Goal: Ask a question: Seek information or help from site administrators or community

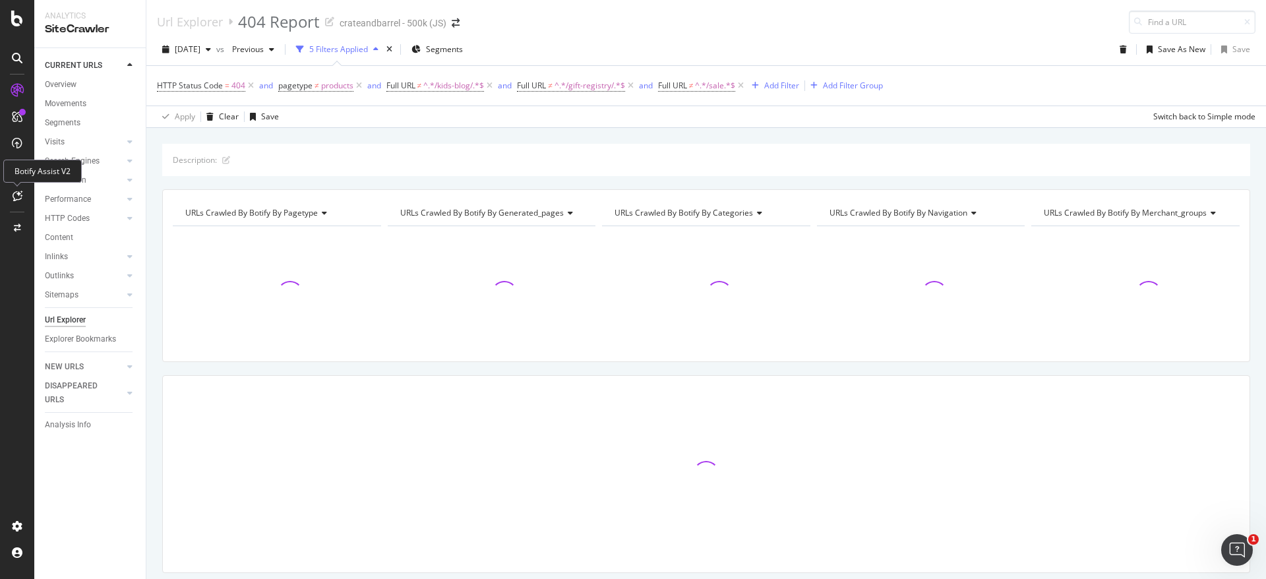
click at [16, 197] on icon at bounding box center [18, 196] width 10 height 11
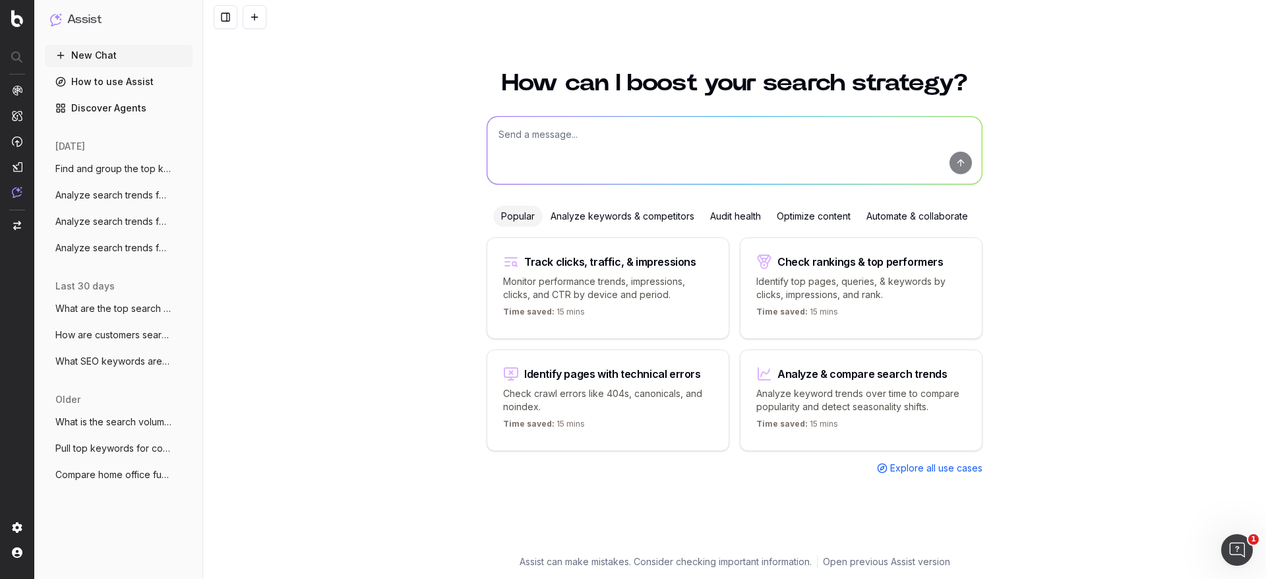
click at [891, 392] on p "Analyze keyword trends over time to compare popularity and detect seasonality s…" at bounding box center [861, 400] width 210 height 26
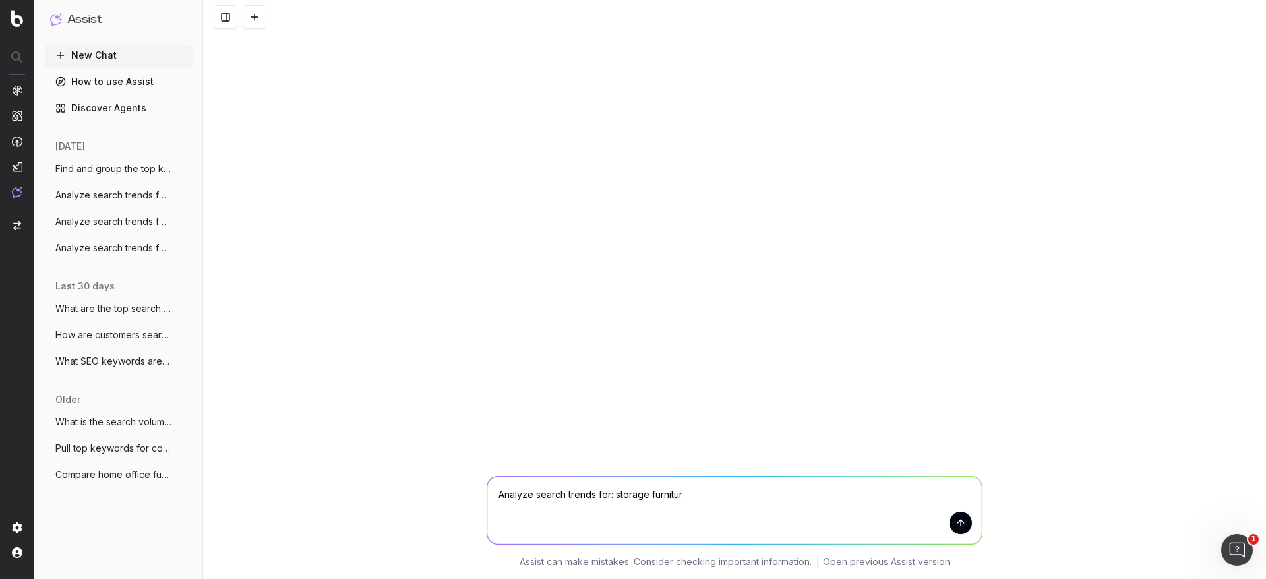
type textarea "Analyze search trends for: storage furniture"
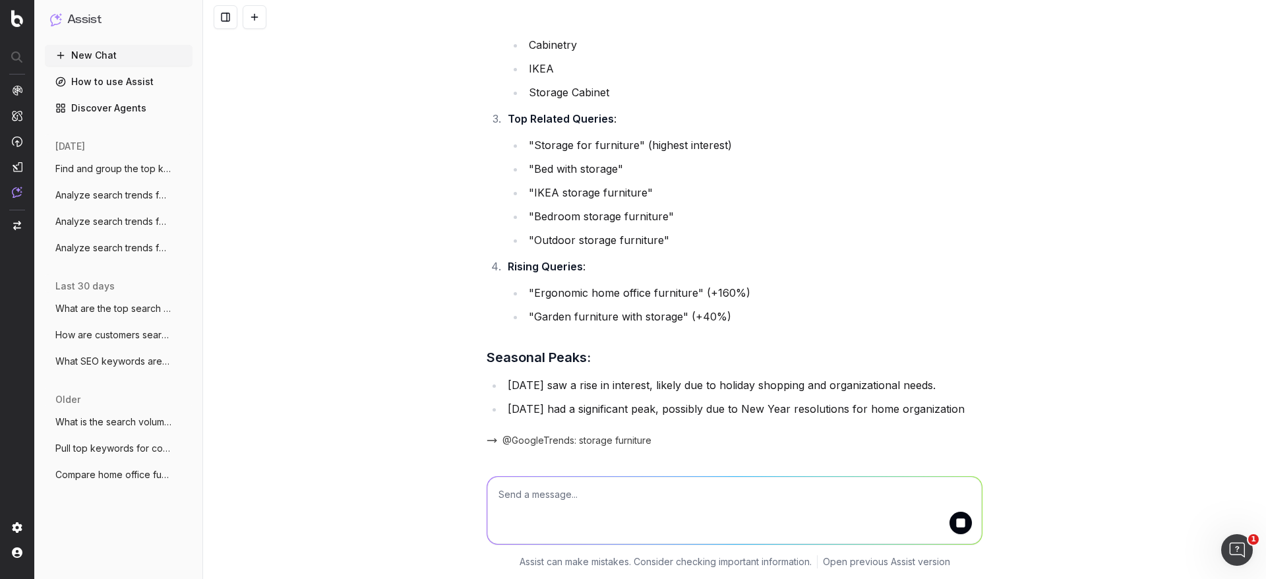
scroll to position [347, 0]
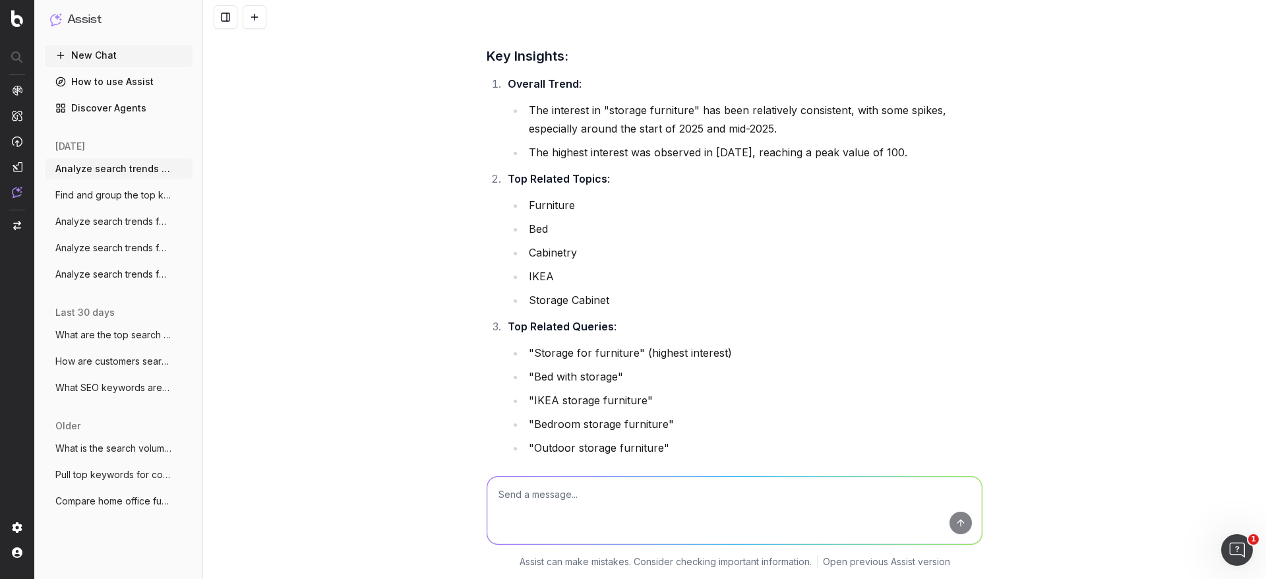
scroll to position [96, 0]
drag, startPoint x: 508, startPoint y: 84, endPoint x: 570, endPoint y: 117, distance: 69.9
click at [570, 117] on li "Overall Trend : The interest in "storage furniture" has been relatively consist…" at bounding box center [743, 119] width 479 height 87
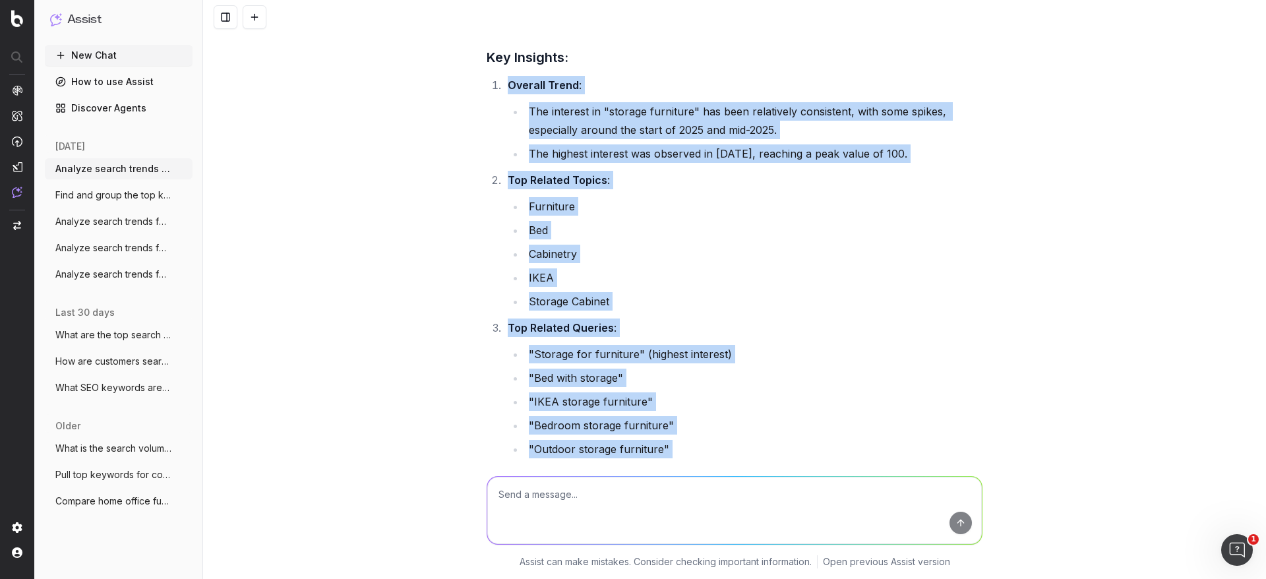
drag, startPoint x: 499, startPoint y: 80, endPoint x: 701, endPoint y: 483, distance: 449.9
click at [701, 483] on div "Analyze search trends for: storage furniture The search trends for "storage fur…" at bounding box center [734, 289] width 1063 height 579
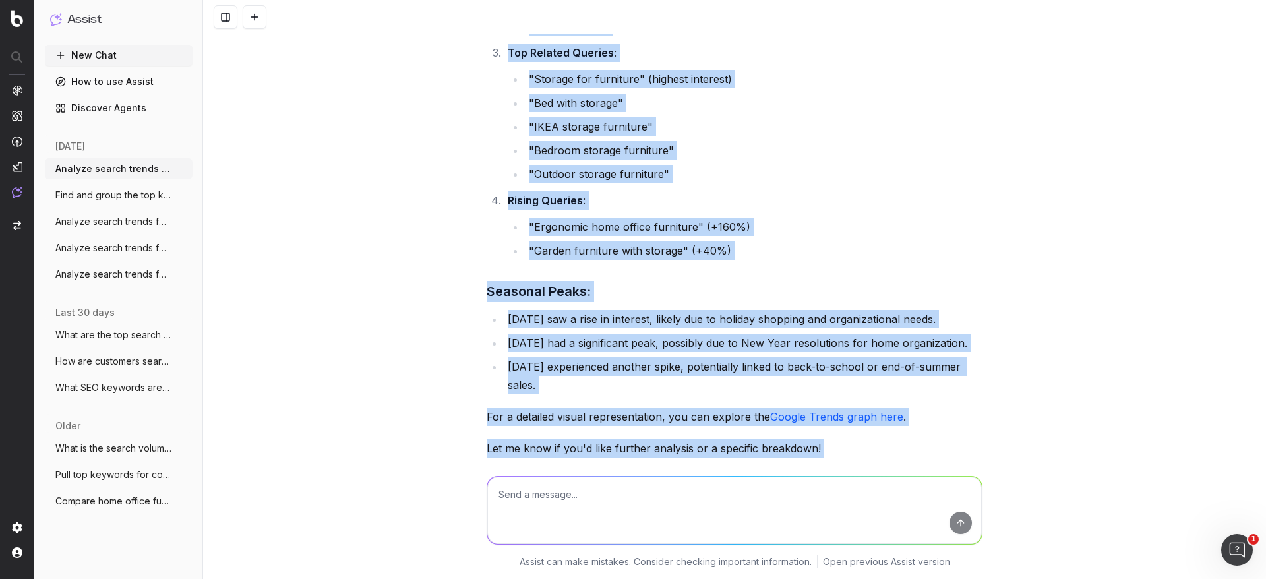
scroll to position [370, 0]
copy div "Overall Trend : The interest in "storage furniture" has been relatively consist…"
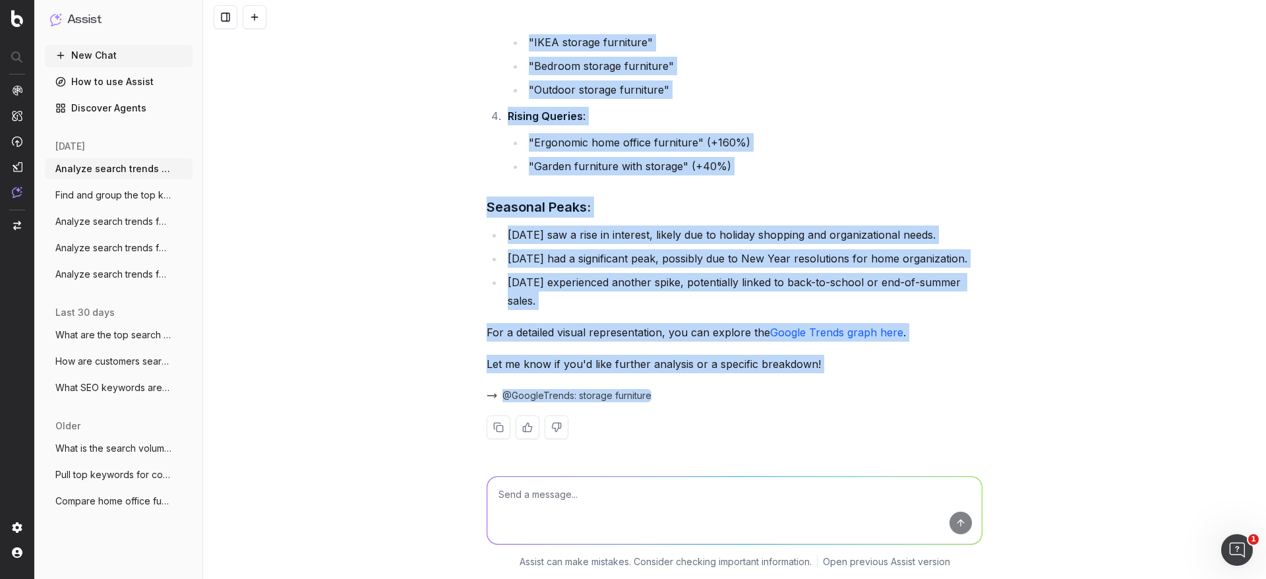
click at [1091, 207] on div "Analyze search trends for: storage furniture The search trends for "storage fur…" at bounding box center [734, 289] width 1063 height 579
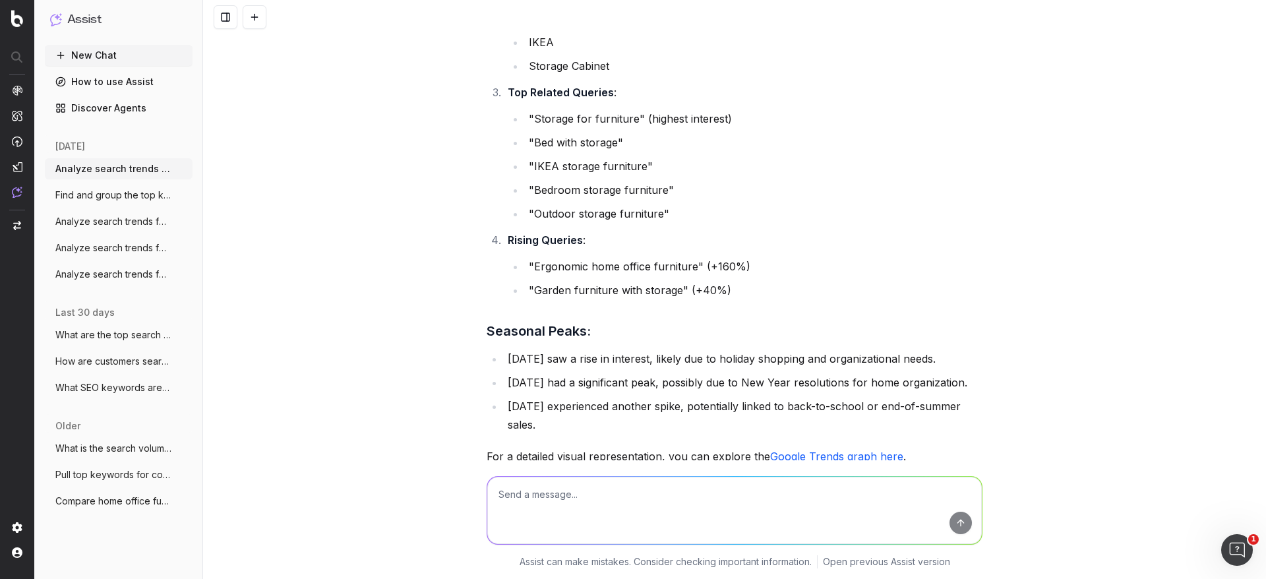
scroll to position [0, 0]
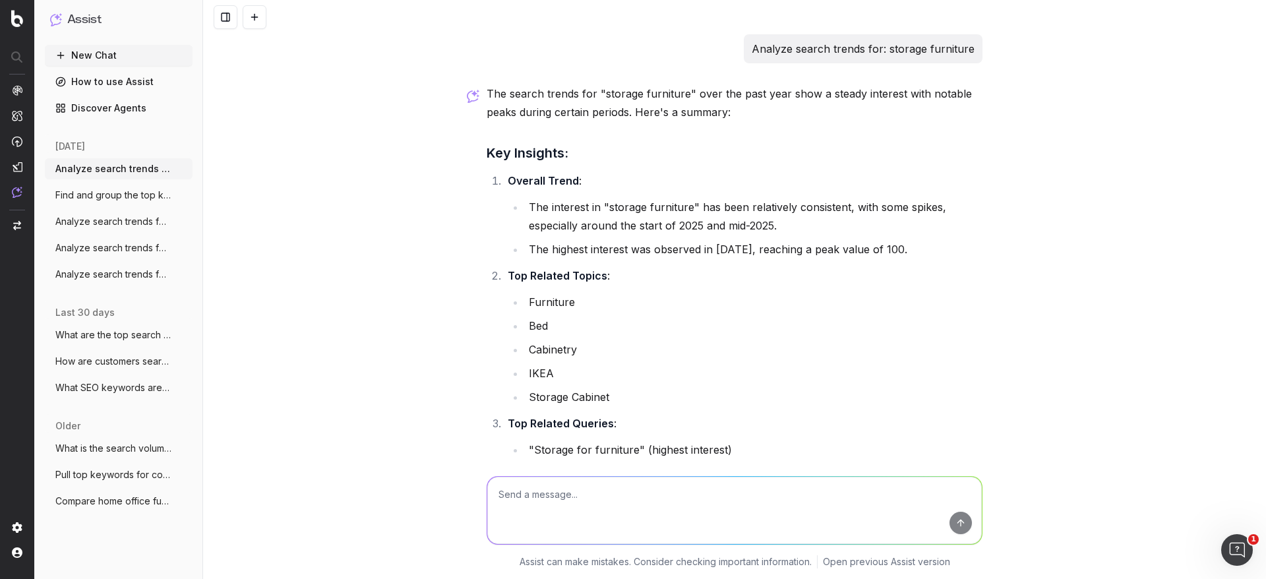
drag, startPoint x: 582, startPoint y: 369, endPoint x: 423, endPoint y: 158, distance: 264.6
click at [423, 158] on div "Analyze search trends for: storage furniture The search trends for "storage fur…" at bounding box center [734, 289] width 1063 height 579
copy div "Key Insights: Overall Trend : The interest in "storage furniture" has been rela…"
click at [423, 158] on div "Analyze search trends for: storage furniture The search trends for "storage fur…" at bounding box center [734, 289] width 1063 height 579
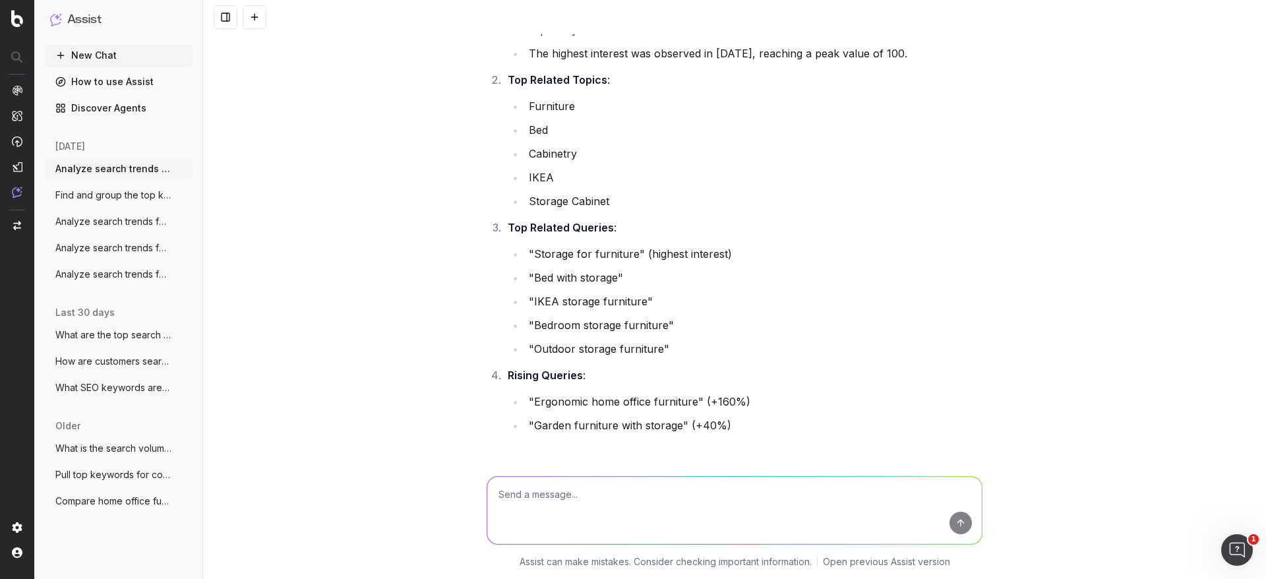
scroll to position [231, 0]
